Goal: Information Seeking & Learning: Learn about a topic

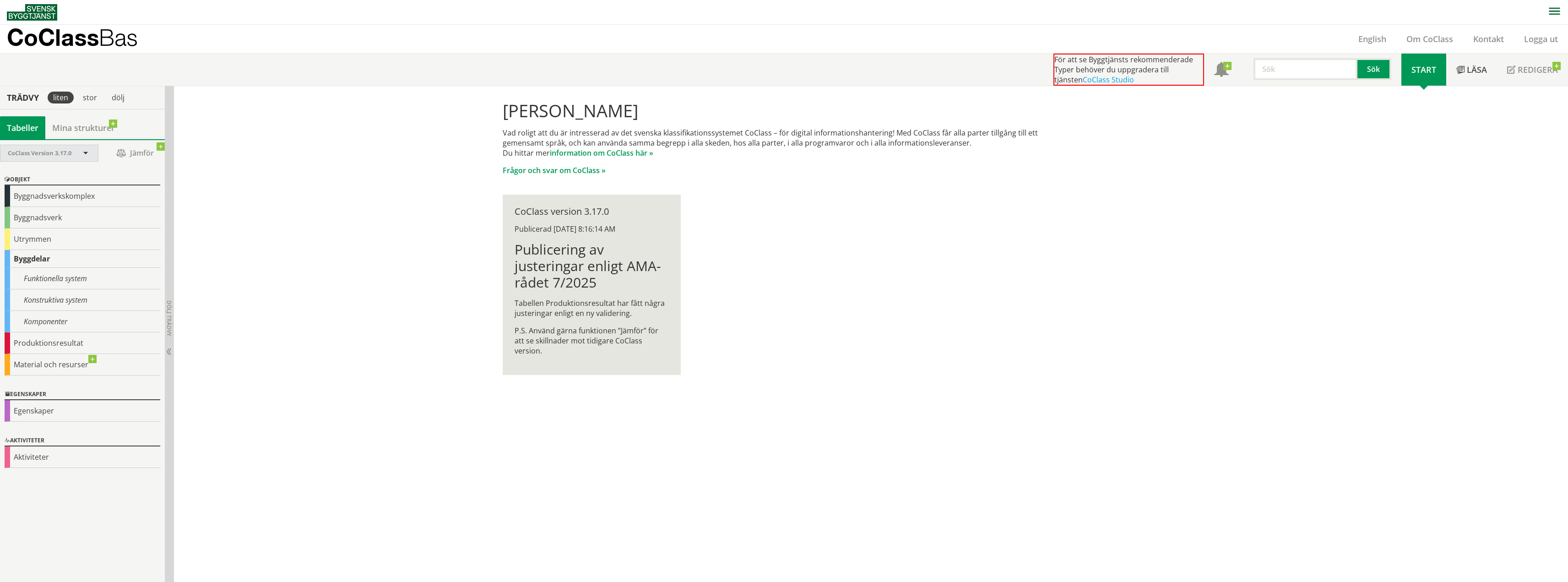
click at [87, 156] on span at bounding box center [86, 154] width 9 height 9
click at [55, 149] on div "CoClass Version 3.17.0" at bounding box center [44, 153] width 74 height 16
click at [161, 145] on link at bounding box center [161, 147] width 9 height 9
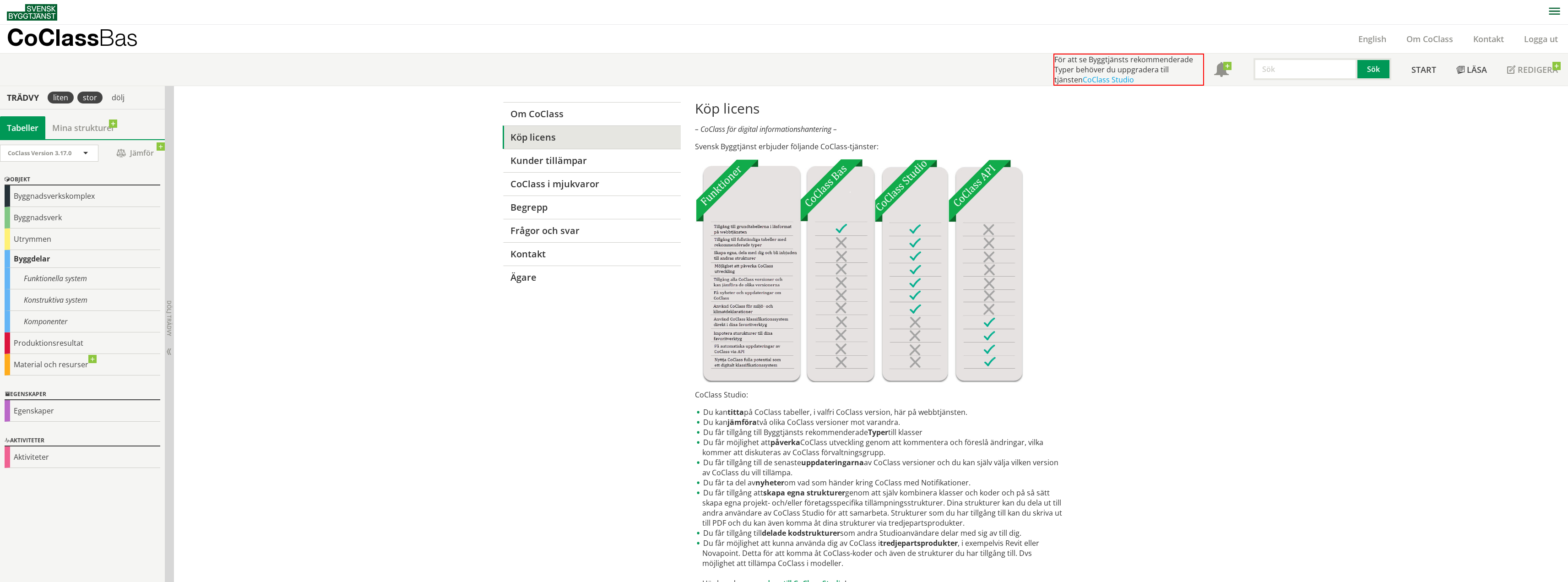
click at [93, 100] on div "stor" at bounding box center [89, 97] width 25 height 12
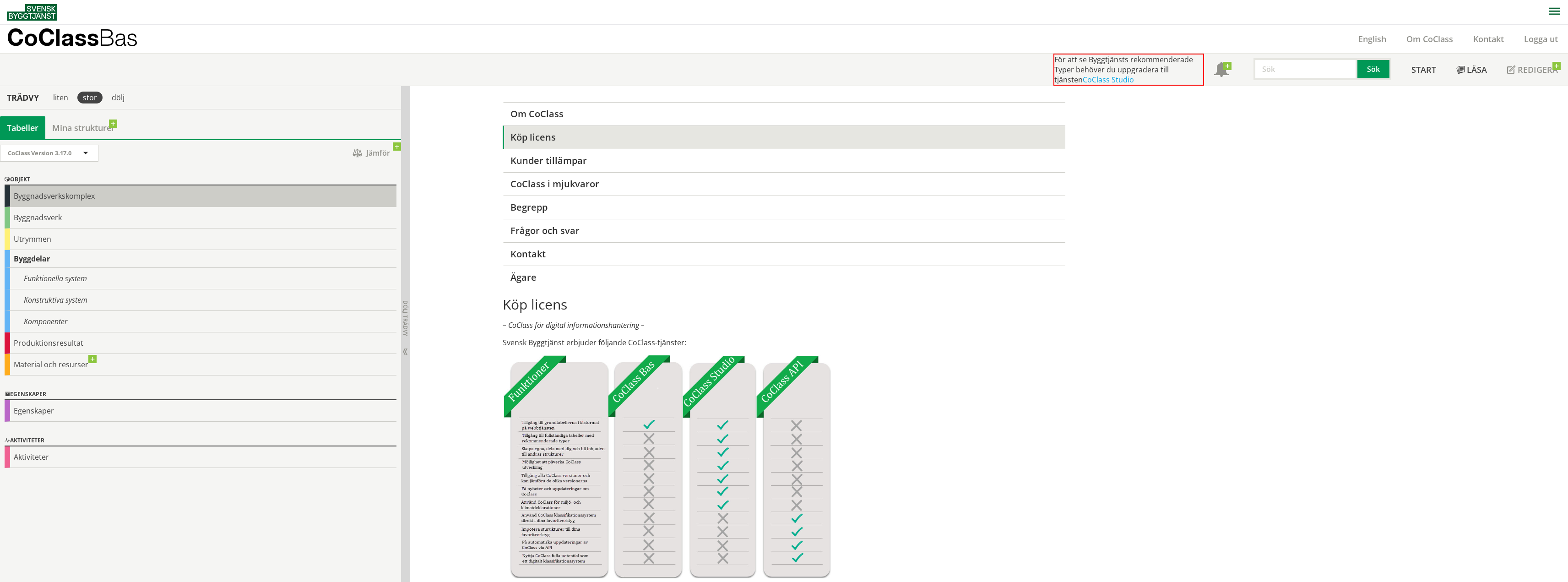
click at [36, 197] on div "Byggnadsverkskomplex" at bounding box center [201, 196] width 392 height 21
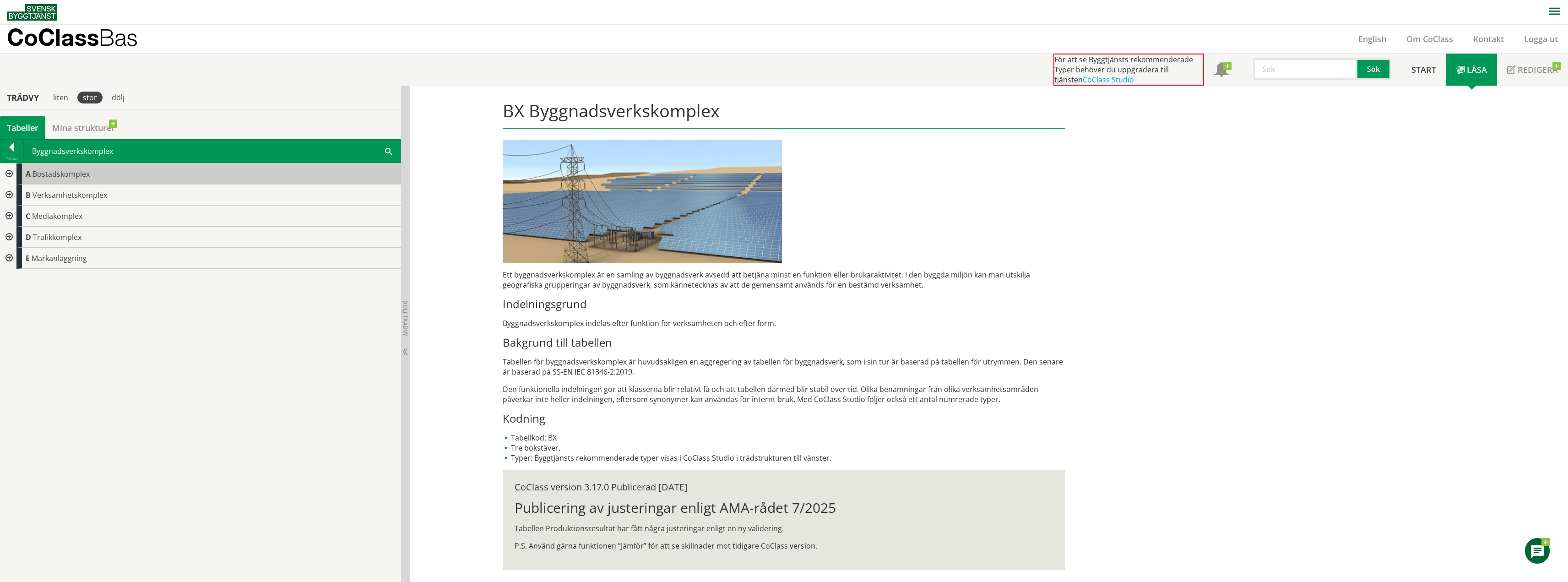
click at [56, 177] on span "Bostadskomplex" at bounding box center [61, 174] width 57 height 10
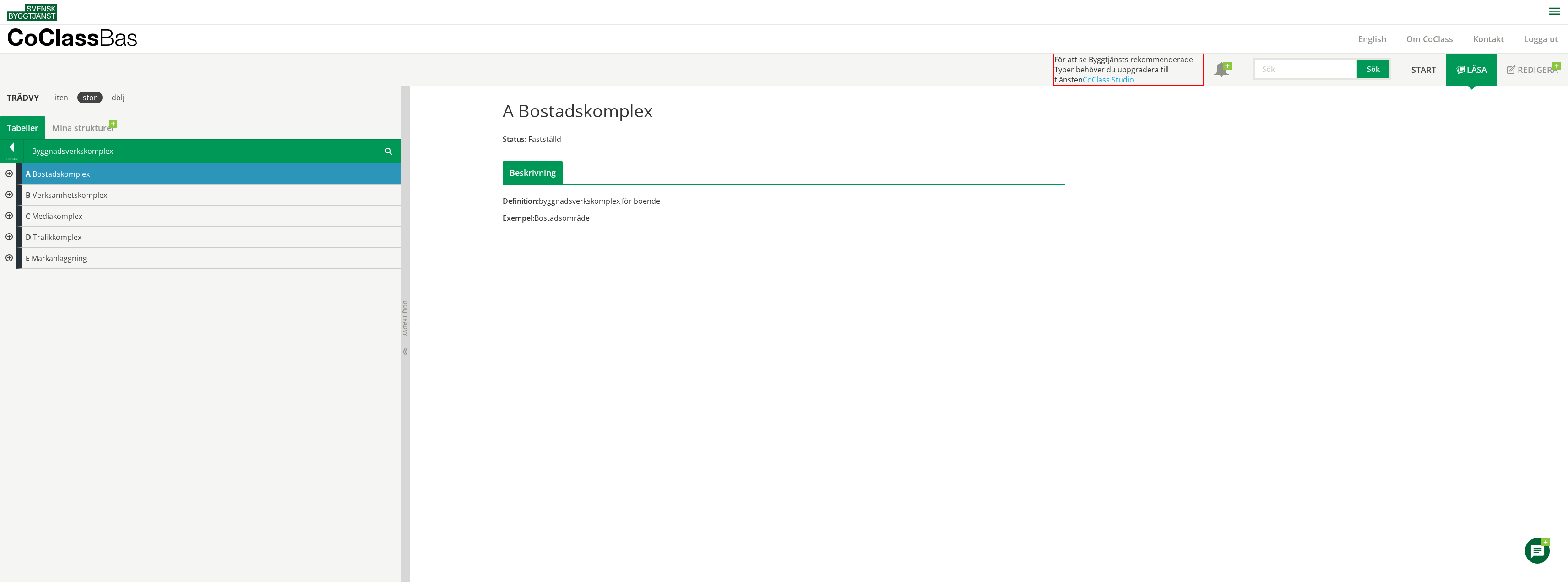
click at [11, 171] on div at bounding box center [8, 174] width 16 height 21
click at [17, 194] on div at bounding box center [15, 195] width 16 height 21
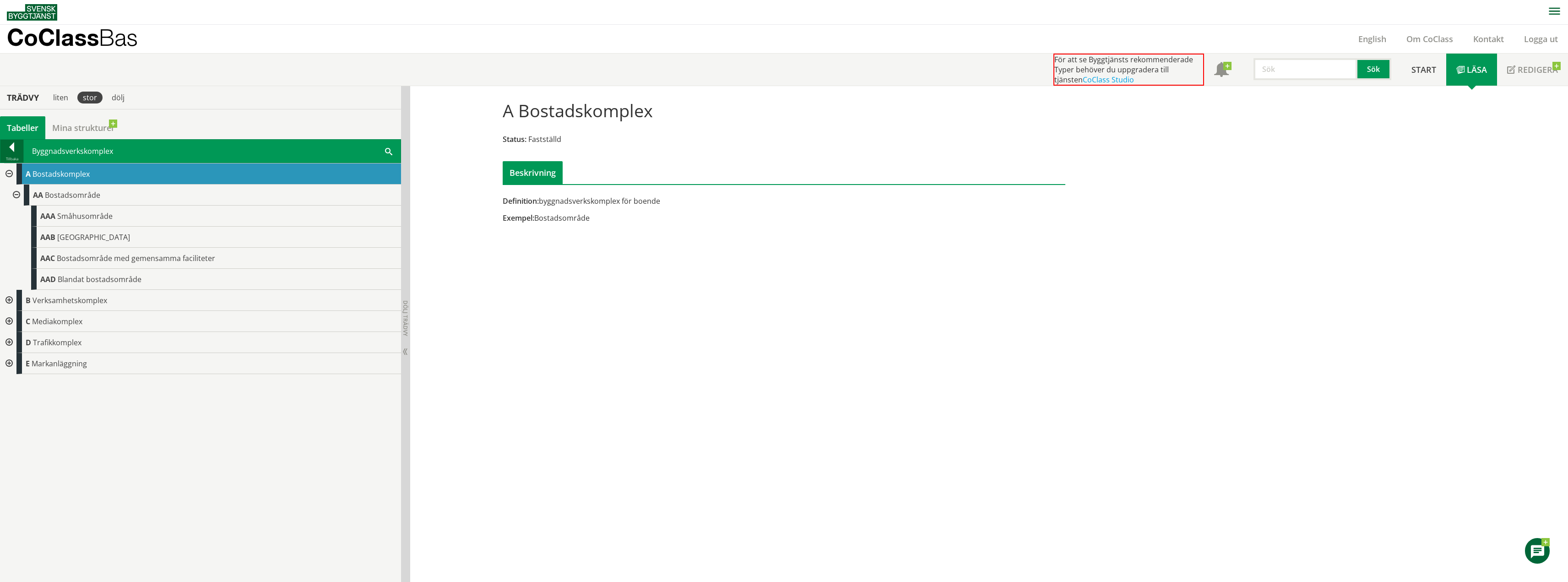
click at [11, 150] on div at bounding box center [12, 149] width 23 height 13
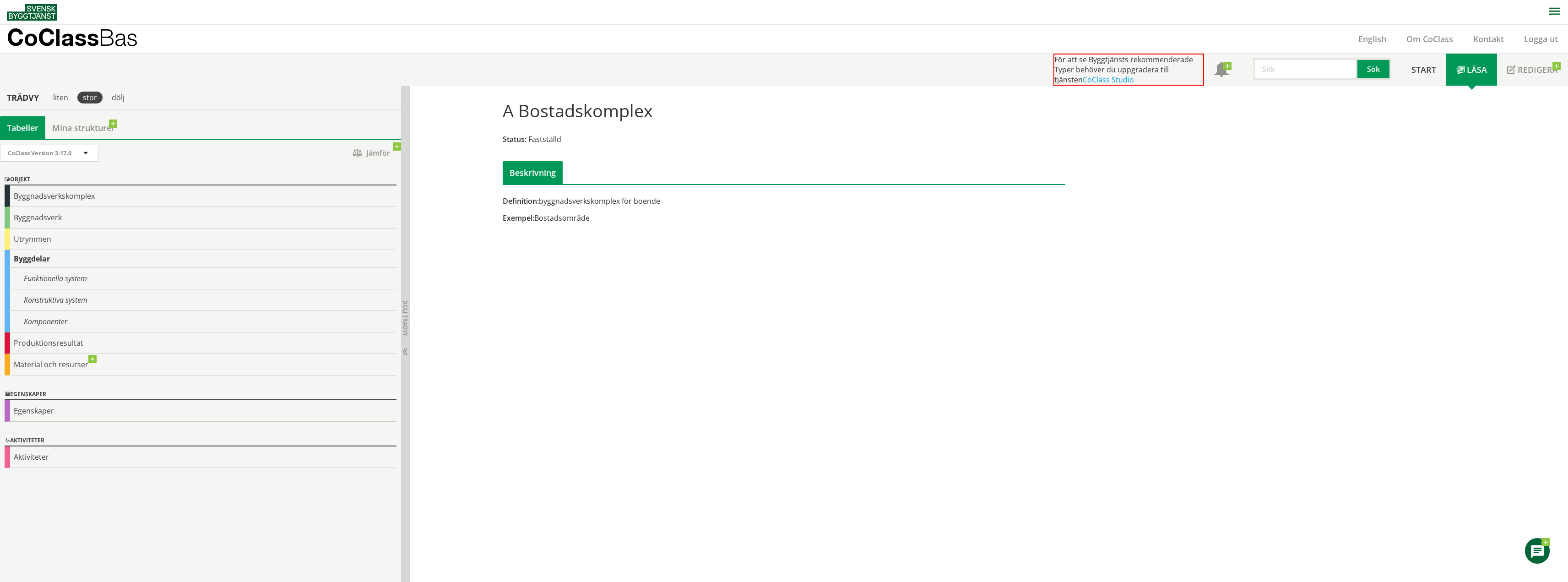
drag, startPoint x: 590, startPoint y: 140, endPoint x: 584, endPoint y: 129, distance: 12.5
